Goal: Task Accomplishment & Management: Use online tool/utility

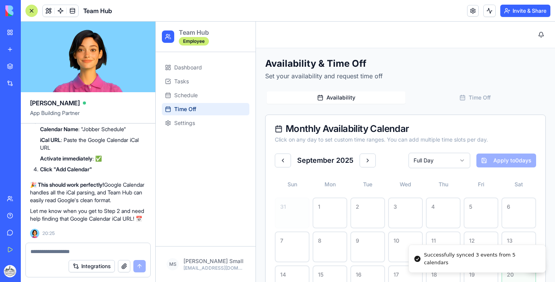
scroll to position [221, 0]
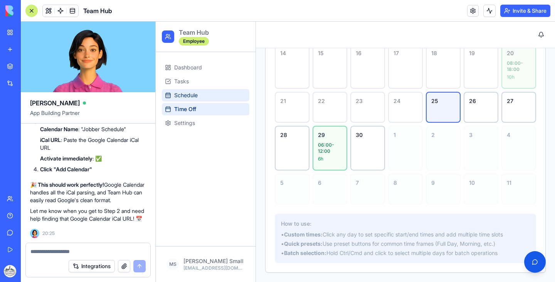
click at [203, 93] on link "Schedule" at bounding box center [205, 95] width 87 height 12
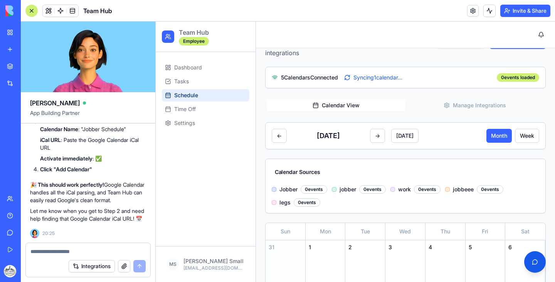
scroll to position [31, 0]
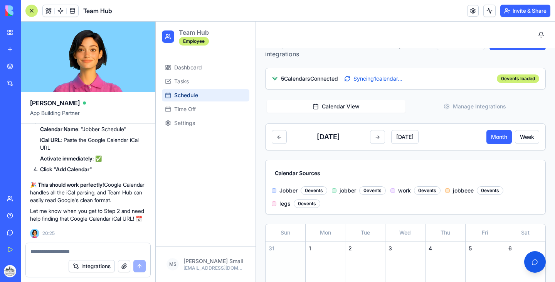
click at [457, 106] on button "Manage Integrations" at bounding box center [474, 106] width 139 height 12
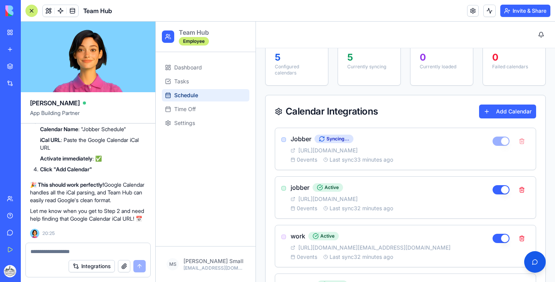
scroll to position [135, 0]
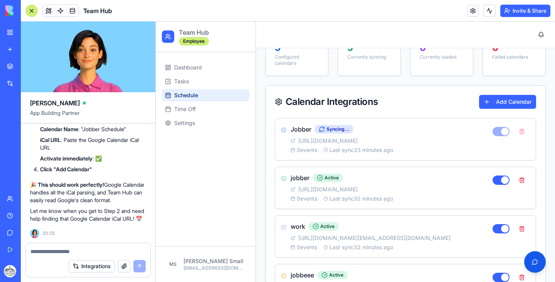
click at [515, 133] on div at bounding box center [510, 131] width 37 height 14
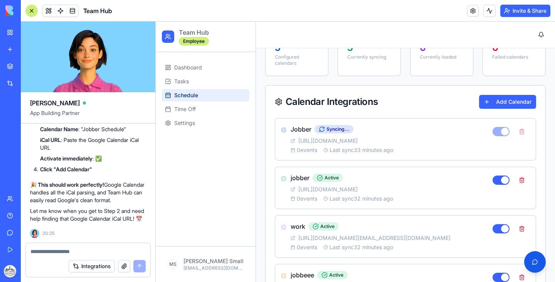
click at [515, 133] on div at bounding box center [510, 131] width 37 height 14
click at [516, 181] on div at bounding box center [510, 180] width 37 height 14
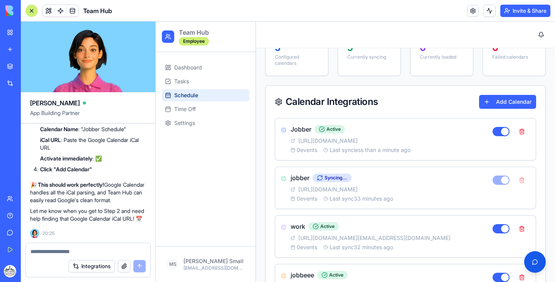
click at [516, 181] on div at bounding box center [510, 180] width 37 height 14
click at [518, 136] on button at bounding box center [521, 131] width 15 height 14
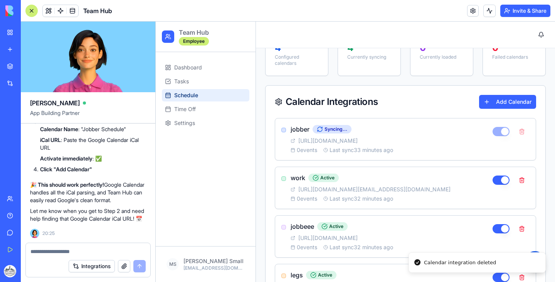
click at [516, 133] on div at bounding box center [510, 131] width 37 height 14
click at [516, 179] on button at bounding box center [521, 180] width 15 height 14
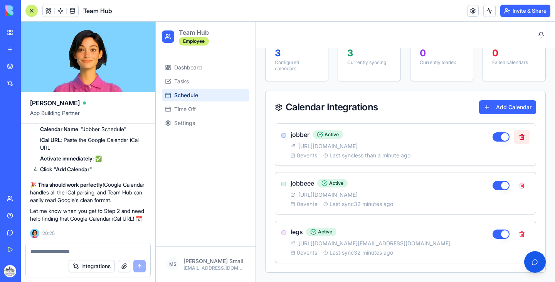
click at [517, 133] on button at bounding box center [521, 137] width 15 height 14
click at [314, 35] on div "Notifications" at bounding box center [405, 35] width 287 height 14
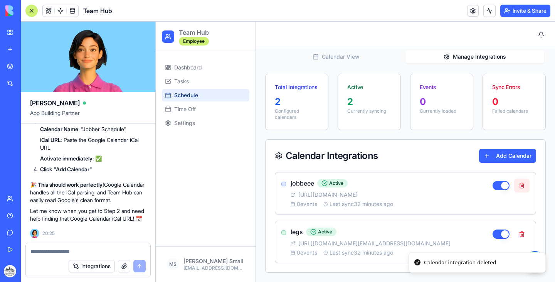
click at [521, 186] on button at bounding box center [521, 185] width 15 height 14
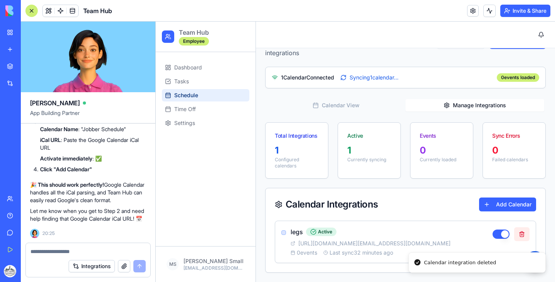
click at [518, 230] on button at bounding box center [521, 234] width 15 height 14
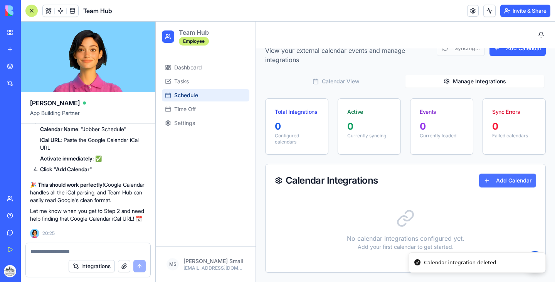
click at [494, 183] on button "Add Calendar" at bounding box center [507, 180] width 57 height 14
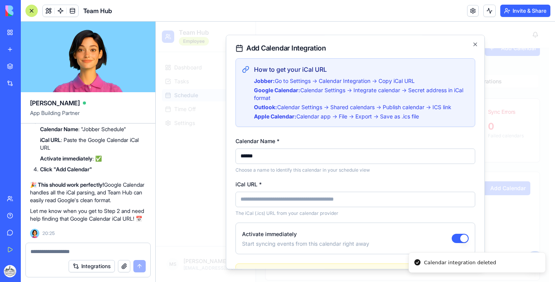
type input "******"
paste input "**********"
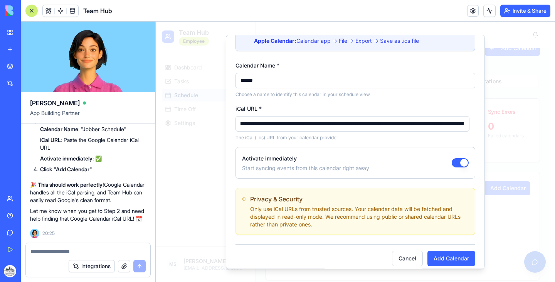
scroll to position [82, 0]
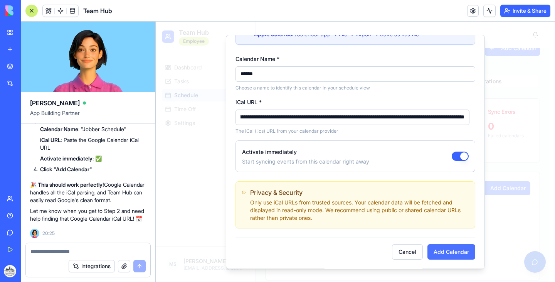
type input "**********"
click at [448, 247] on button "Add Calendar" at bounding box center [451, 251] width 48 height 15
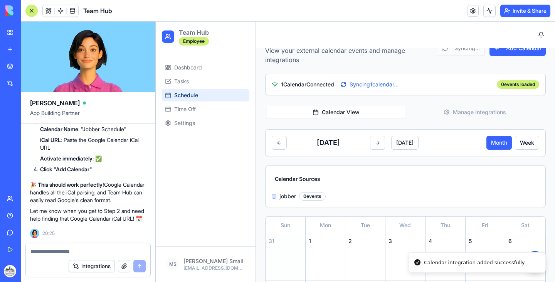
click at [322, 113] on button "Calendar View" at bounding box center [336, 112] width 139 height 12
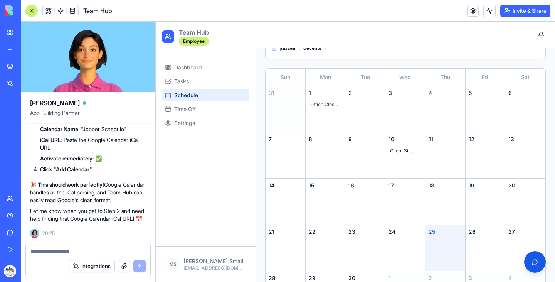
scroll to position [174, 0]
click at [322, 104] on div "Office Closed - [DATE]" at bounding box center [326, 103] width 34 height 9
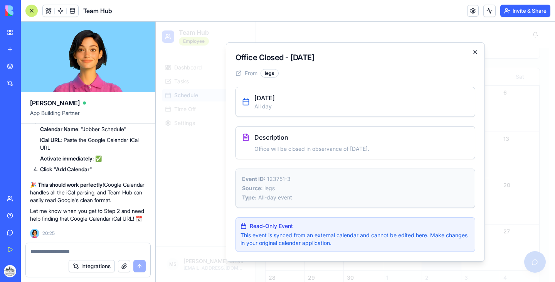
click at [474, 50] on icon "button" at bounding box center [475, 52] width 6 height 6
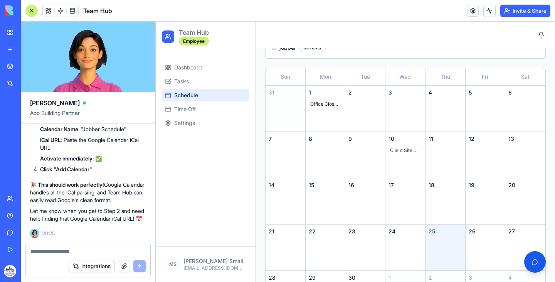
click at [403, 148] on div "Client Site Visit" at bounding box center [405, 150] width 34 height 9
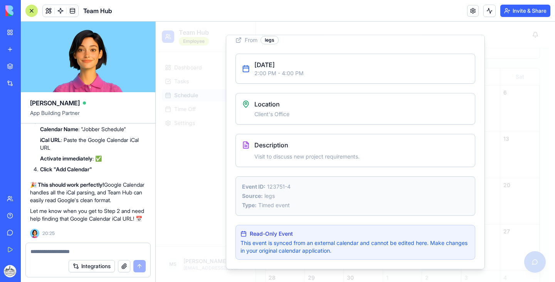
scroll to position [0, 0]
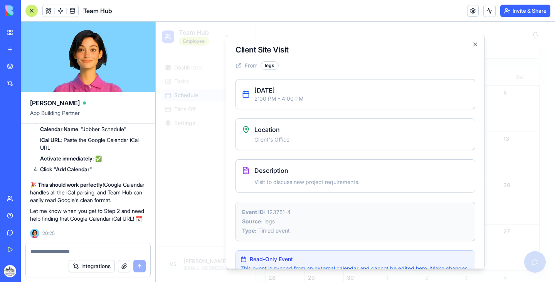
click at [461, 45] on h2 "Client Site Visit" at bounding box center [355, 49] width 240 height 11
click at [472, 42] on icon "button" at bounding box center [475, 44] width 6 height 6
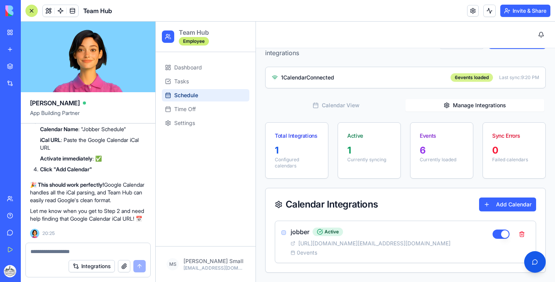
scroll to position [32, 0]
click at [450, 81] on div "Schedule View your external calendar events and manage integrations Sync All Ad…" at bounding box center [405, 148] width 280 height 247
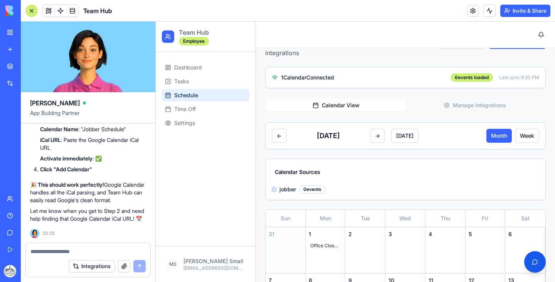
click at [320, 107] on button "Calendar View" at bounding box center [336, 105] width 139 height 12
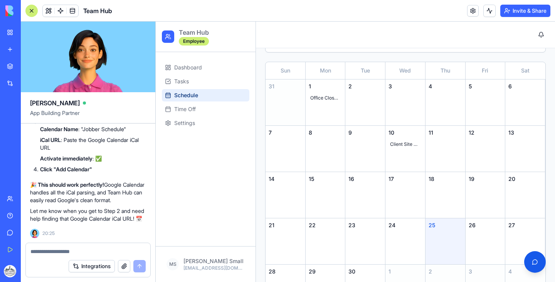
scroll to position [218, 0]
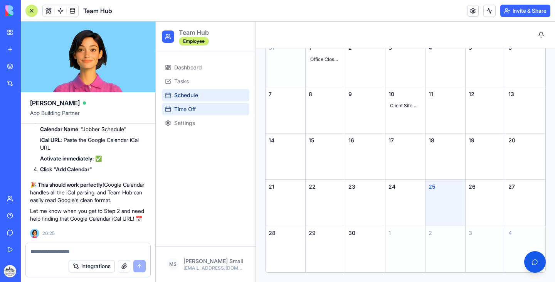
click at [205, 106] on link "Time Off" at bounding box center [205, 109] width 87 height 12
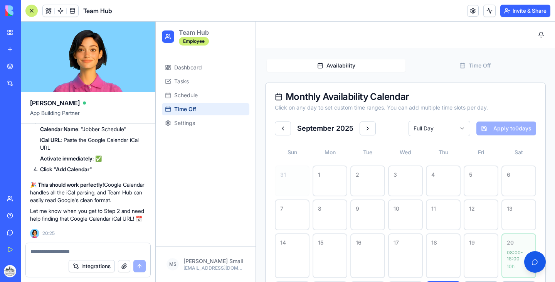
scroll to position [32, 0]
click at [216, 96] on link "Schedule" at bounding box center [205, 95] width 87 height 12
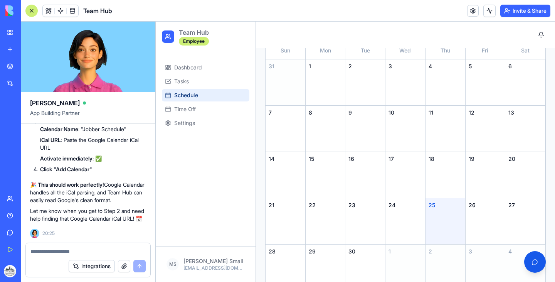
scroll to position [201, 0]
click at [385, 113] on div "10" at bounding box center [405, 128] width 40 height 46
click at [92, 253] on textarea at bounding box center [87, 251] width 115 height 8
type textarea "**********"
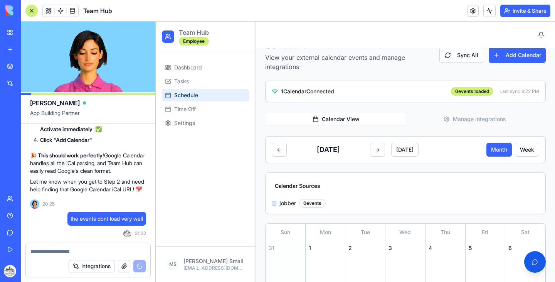
scroll to position [16, 0]
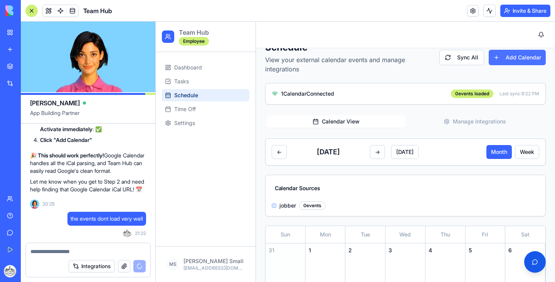
click at [505, 60] on button "Add Calendar" at bounding box center [516, 57] width 57 height 15
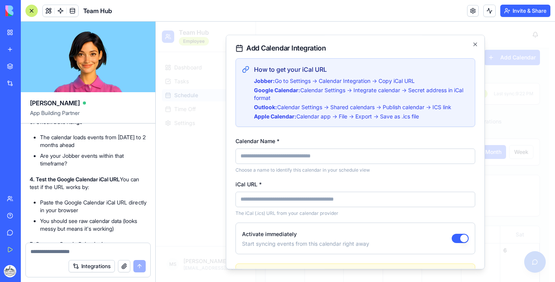
scroll to position [7888, 0]
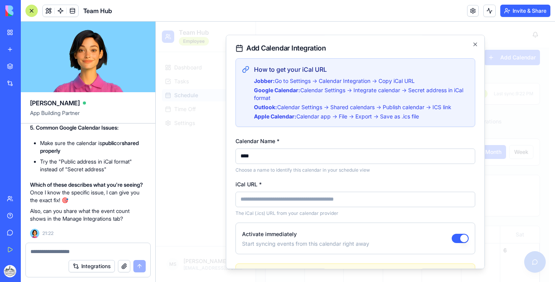
type input "****"
paste input "**********"
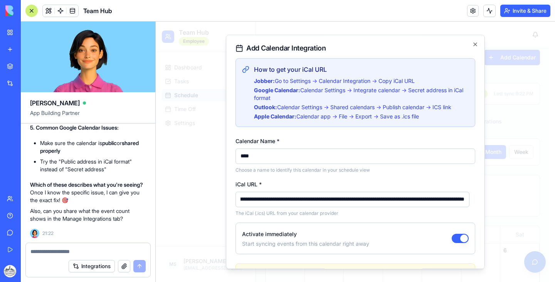
scroll to position [82, 0]
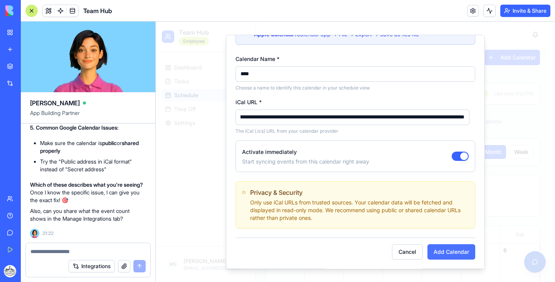
type input "**********"
click at [440, 252] on button "Add Calendar" at bounding box center [451, 251] width 48 height 15
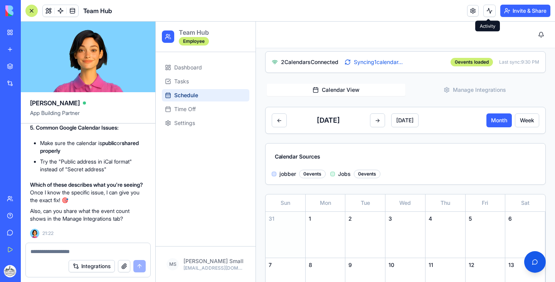
scroll to position [47, 0]
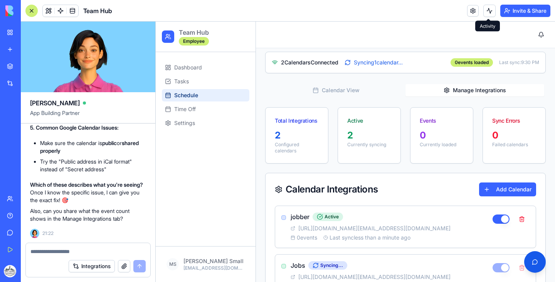
click at [453, 88] on button "Manage Integrations" at bounding box center [474, 90] width 139 height 12
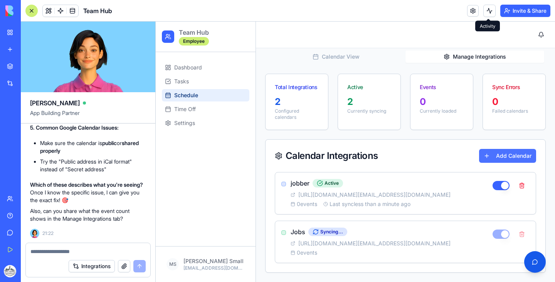
click at [498, 158] on button "Add Calendar" at bounding box center [507, 156] width 57 height 14
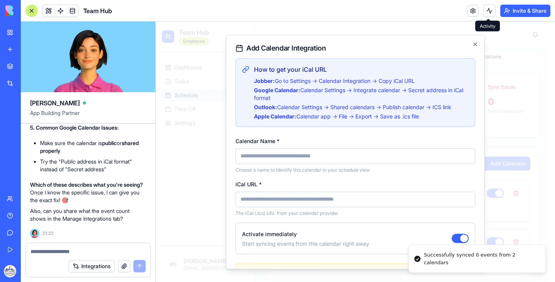
click at [331, 200] on input "iCal URL *" at bounding box center [355, 198] width 240 height 15
paste input "**********"
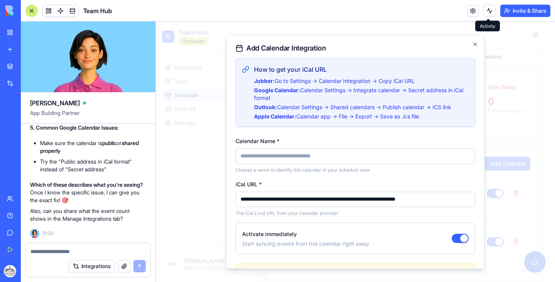
type input "**********"
click at [314, 159] on input "Calendar Name *" at bounding box center [355, 155] width 240 height 15
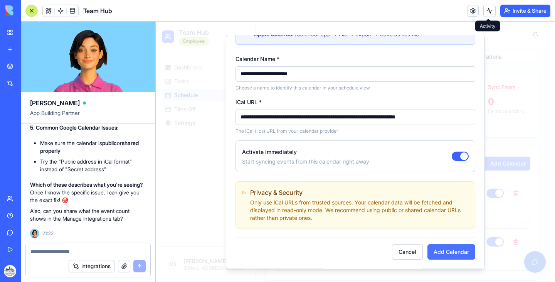
type input "**********"
click at [445, 248] on button "Add Calendar" at bounding box center [451, 251] width 48 height 15
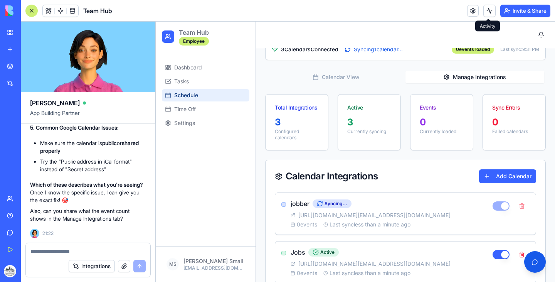
scroll to position [60, 0]
